Goal: Transaction & Acquisition: Purchase product/service

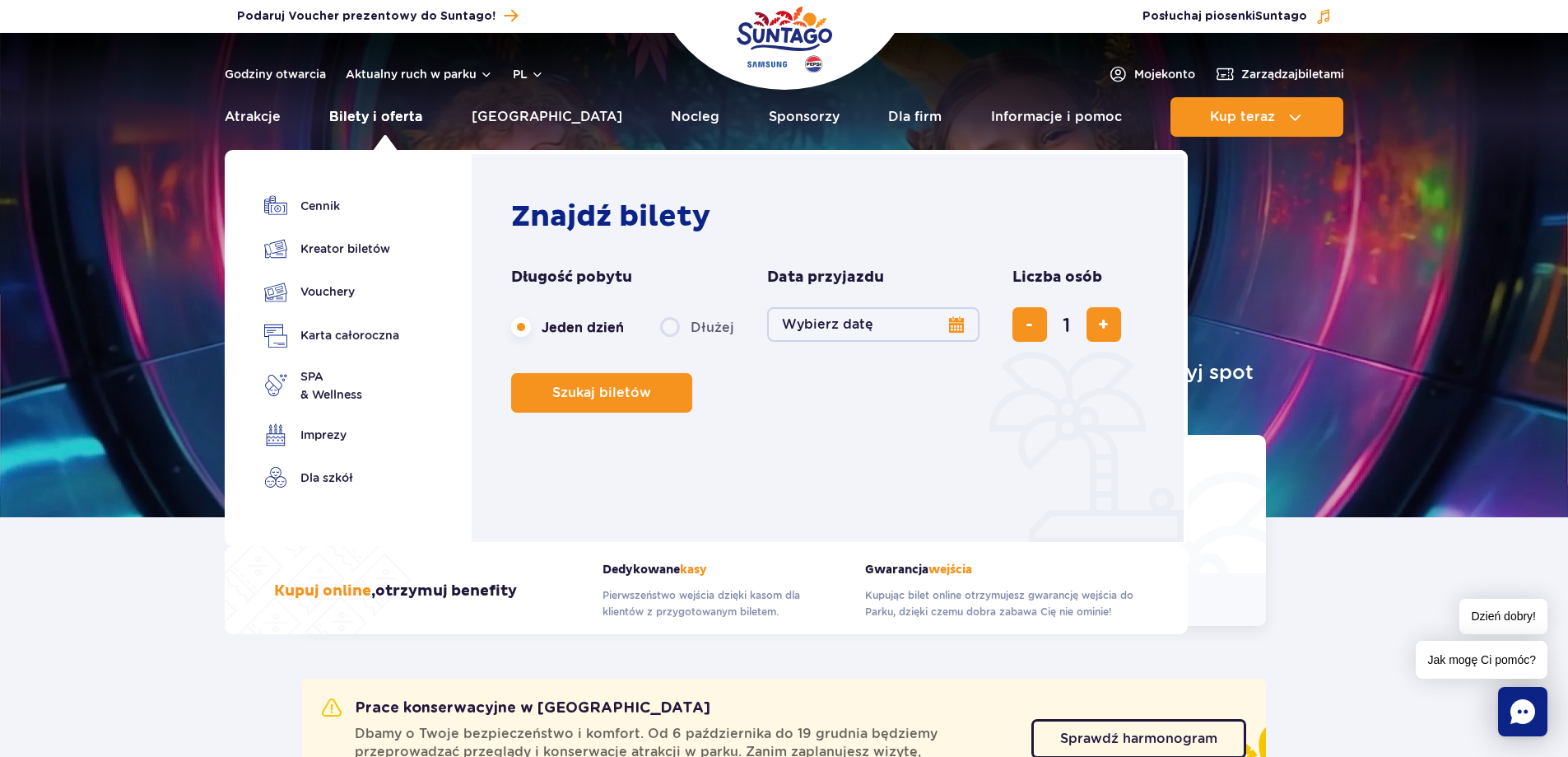
click at [384, 113] on link "Bilety i oferta" at bounding box center [376, 117] width 93 height 40
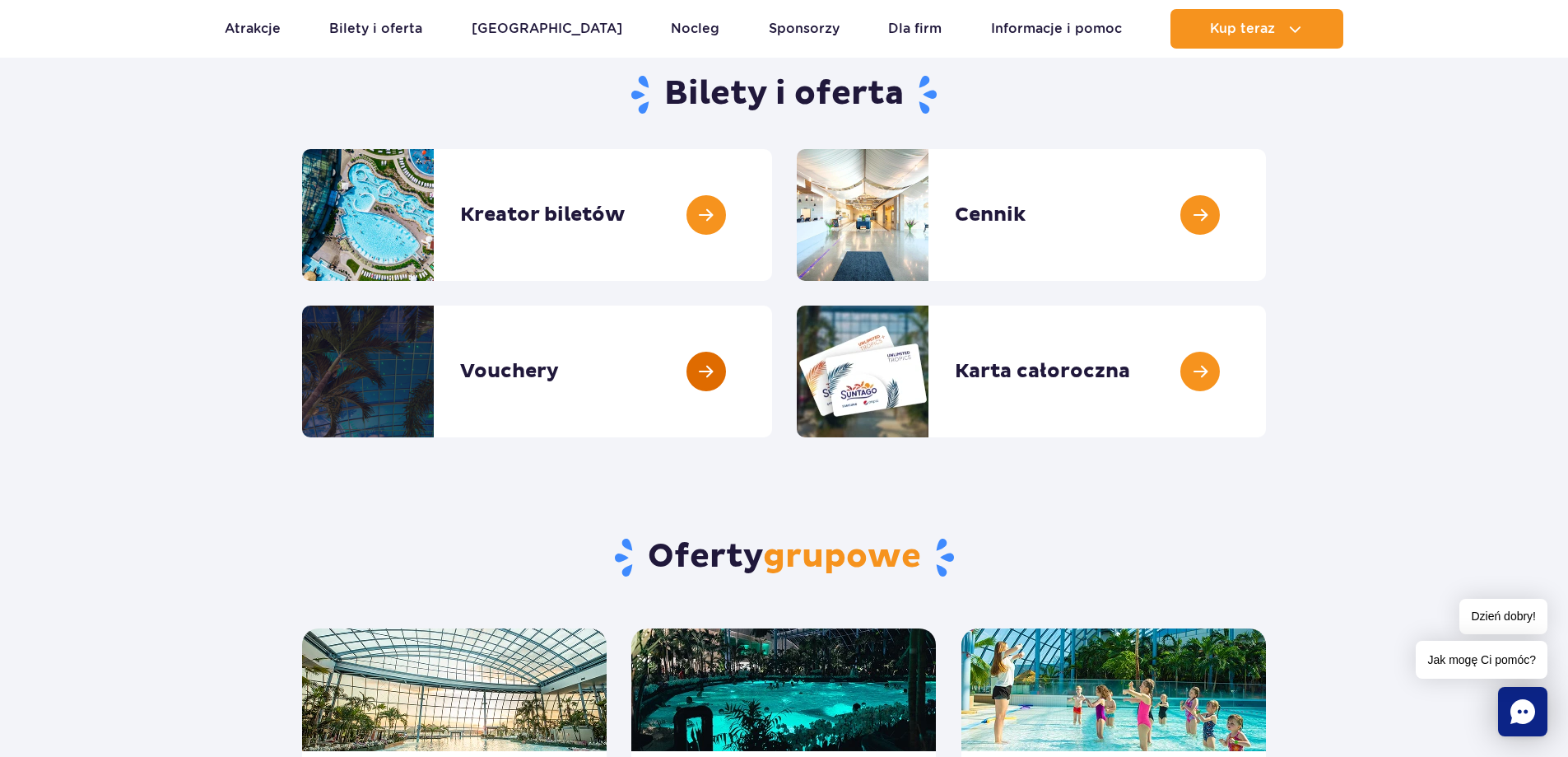
scroll to position [165, 0]
click at [772, 367] on link at bounding box center [772, 371] width 0 height 132
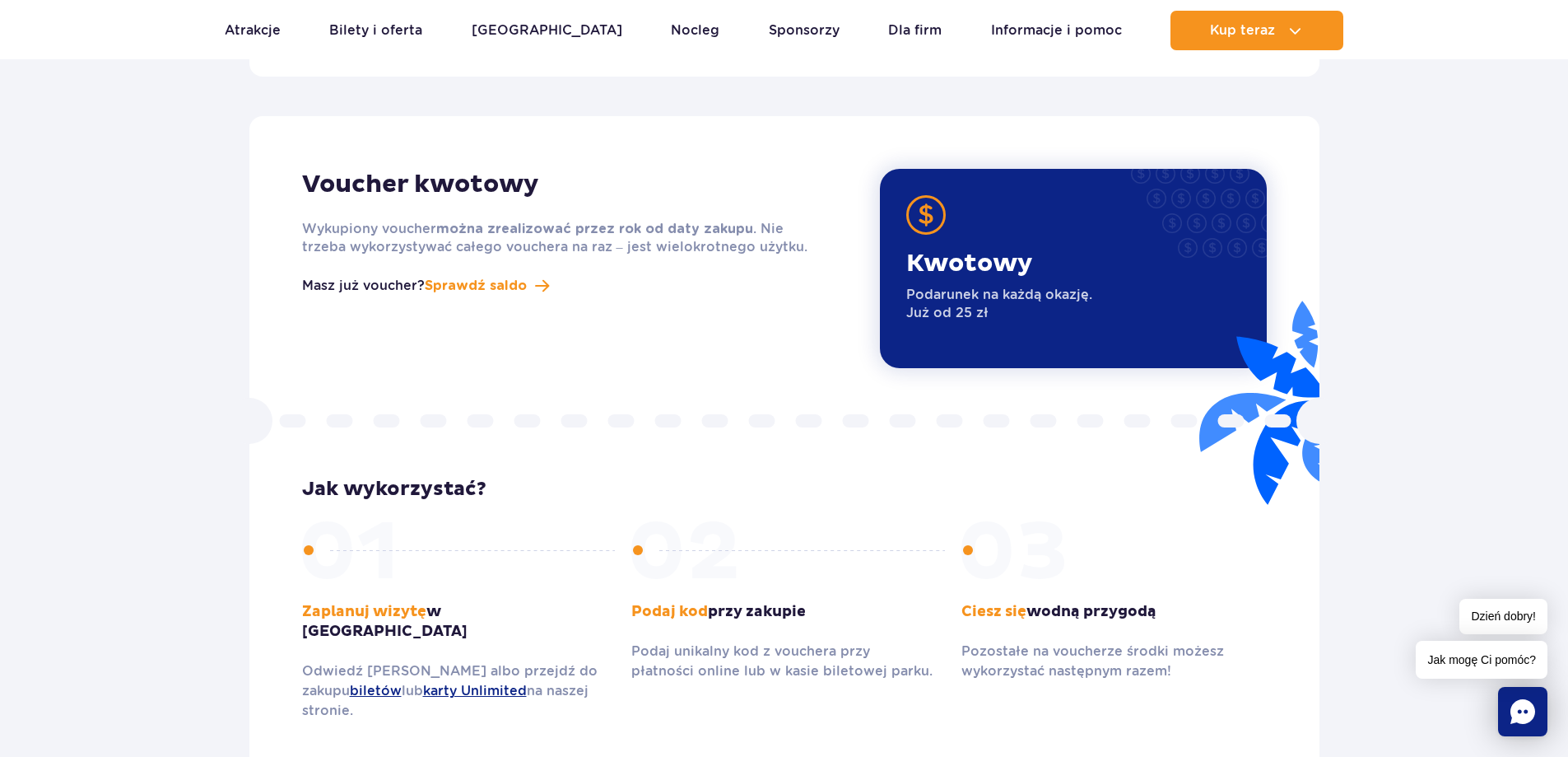
scroll to position [2059, 0]
